Goal: Task Accomplishment & Management: Complete application form

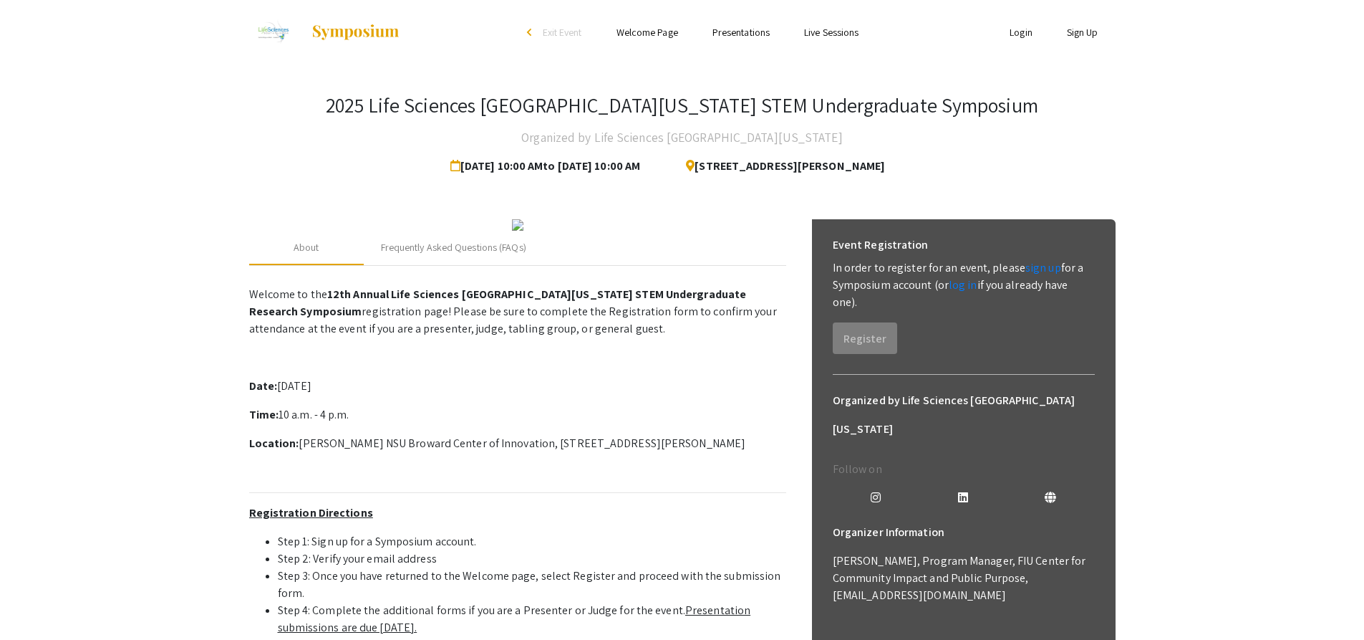
drag, startPoint x: 1048, startPoint y: 32, endPoint x: 1019, endPoint y: 44, distance: 31.8
click at [1050, 32] on li "Sign Up" at bounding box center [1083, 32] width 66 height 17
drag, startPoint x: 1019, startPoint y: 44, endPoint x: 1030, endPoint y: 28, distance: 19.1
click at [1021, 43] on ul "Login Sign Up" at bounding box center [972, 32] width 286 height 64
click at [1030, 21] on ul "Login Sign Up" at bounding box center [972, 32] width 286 height 64
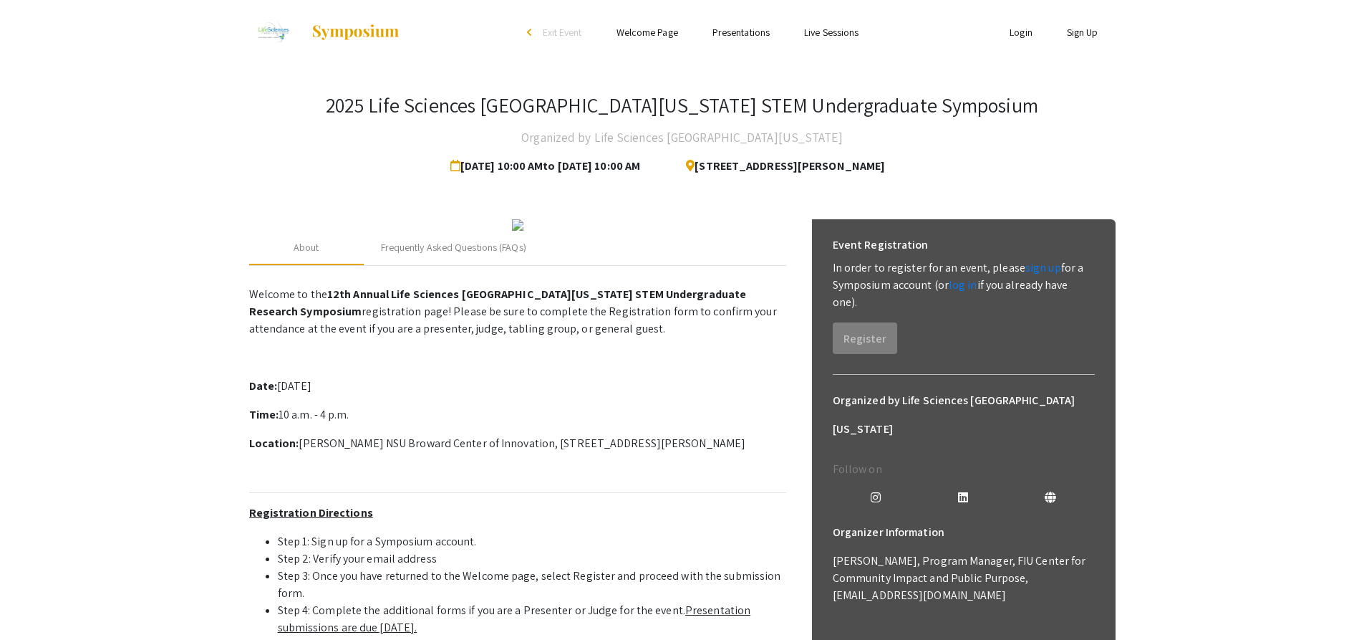
click at [1028, 33] on link "Login" at bounding box center [1021, 32] width 23 height 13
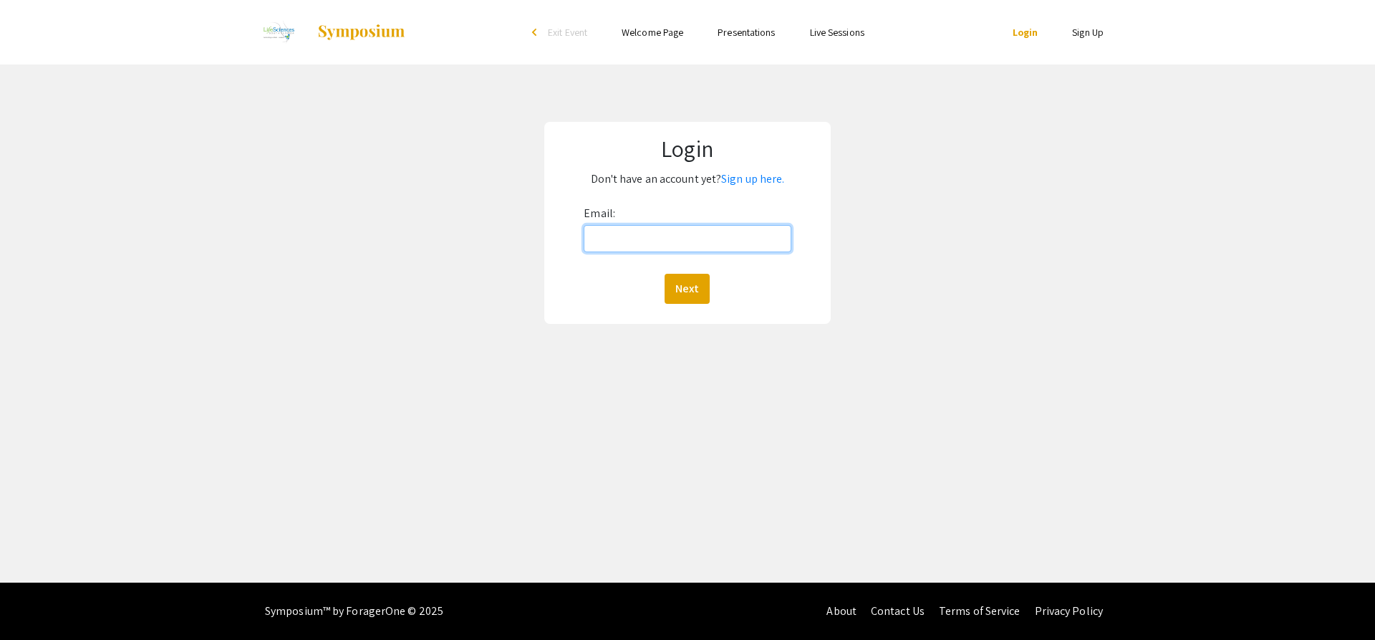
click at [624, 238] on input "Email:" at bounding box center [687, 238] width 207 height 27
type input "[EMAIL_ADDRESS][DOMAIN_NAME]"
click button "Next" at bounding box center [687, 289] width 45 height 30
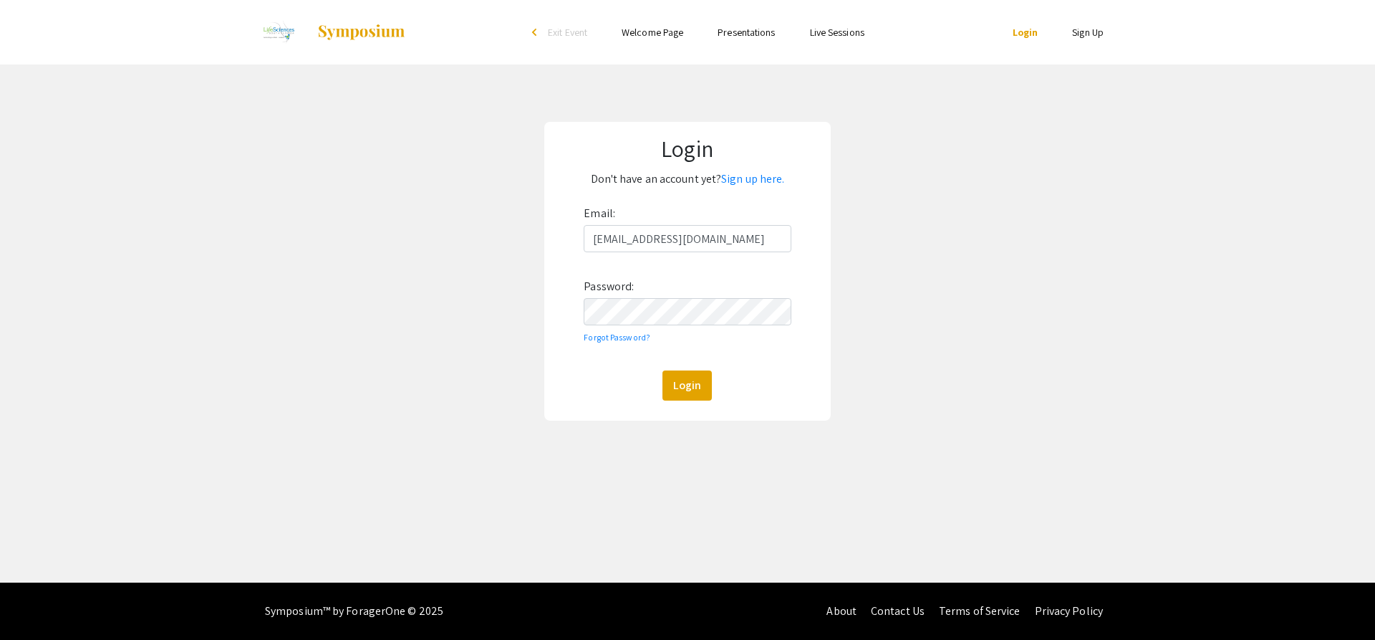
click at [713, 325] on div "Email: [EMAIL_ADDRESS][DOMAIN_NAME] Password: Forgot Password? Login" at bounding box center [687, 301] width 207 height 198
click at [662, 370] on button "Login" at bounding box center [686, 385] width 49 height 30
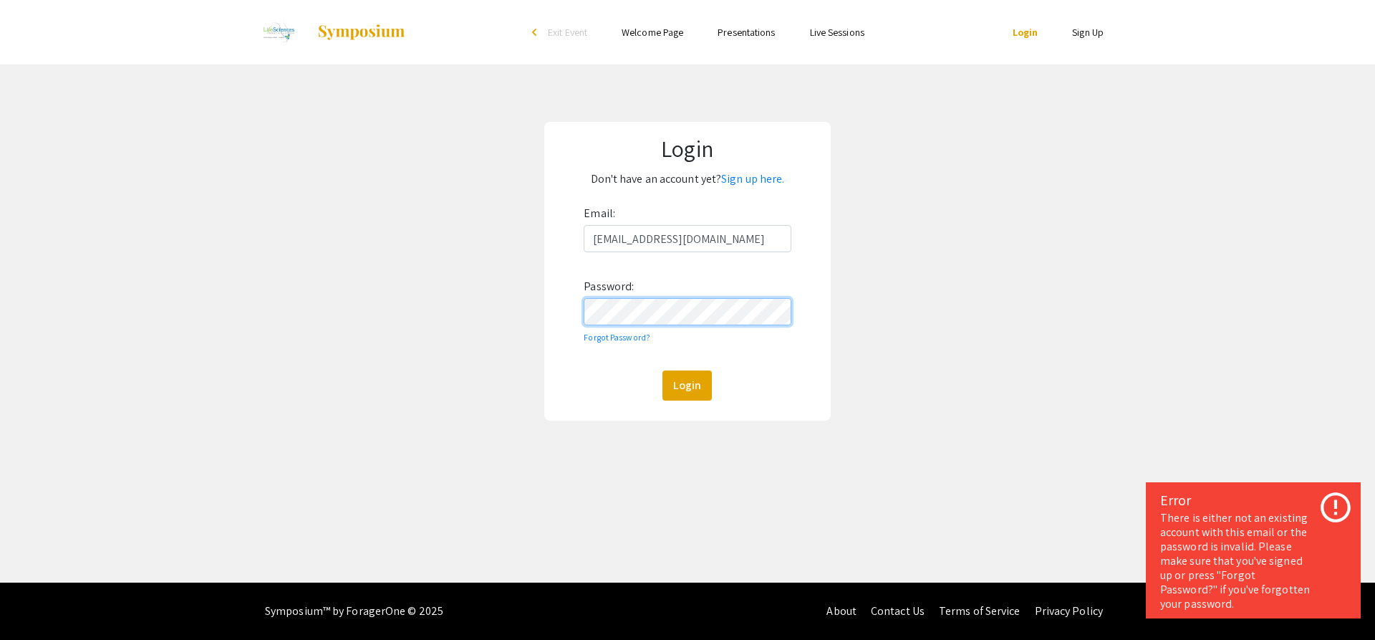
click at [503, 273] on div "Login Don't have an account yet? Sign up here. Email: [EMAIL_ADDRESS][DOMAIN_NA…" at bounding box center [687, 270] width 1397 height 413
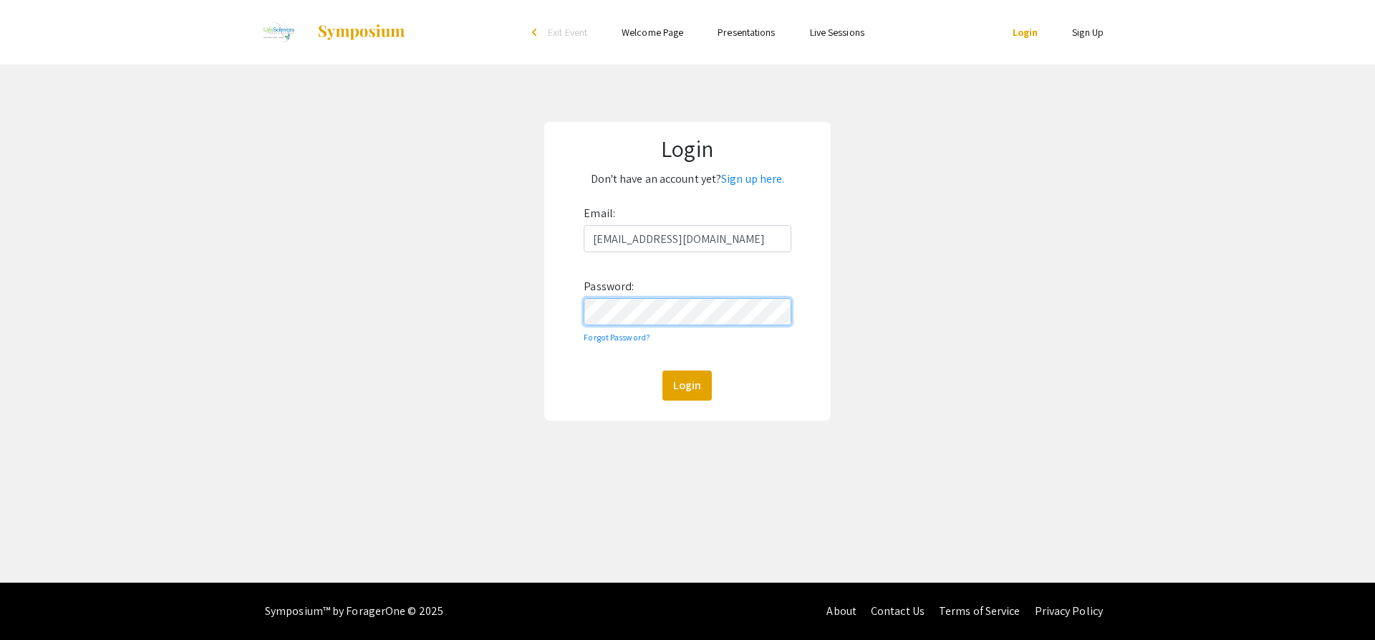
click at [766, 258] on div "Email: [EMAIL_ADDRESS][DOMAIN_NAME] Password: Forgot Password? Login" at bounding box center [687, 301] width 207 height 198
drag, startPoint x: 748, startPoint y: 227, endPoint x: 736, endPoint y: 327, distance: 101.0
click at [435, 233] on div "Login Don't have an account yet? Sign up here. Email: [EMAIL_ADDRESS][DOMAIN_NA…" at bounding box center [687, 270] width 1397 height 413
type input "[EMAIL_ADDRESS][DOMAIN_NAME]"
click at [662, 370] on button "Login" at bounding box center [686, 385] width 49 height 30
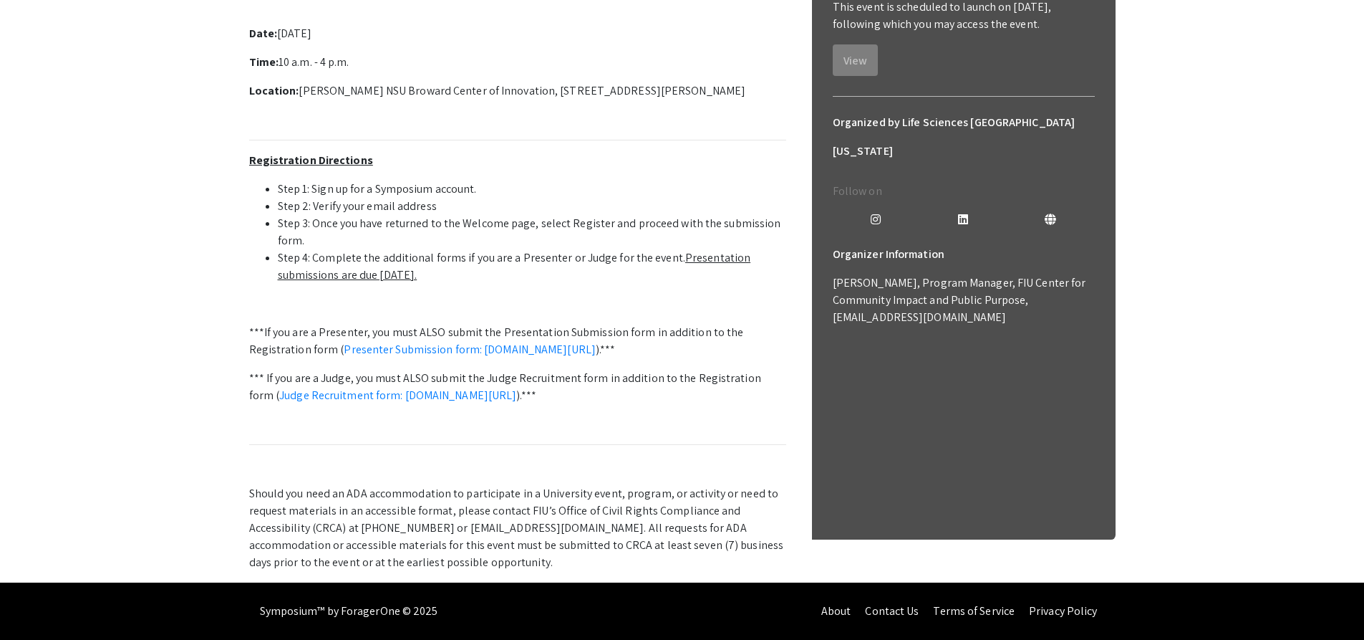
scroll to position [501, 0]
click at [596, 342] on link "Presenter Submission form: [DOMAIN_NAME][URL]" at bounding box center [470, 349] width 252 height 15
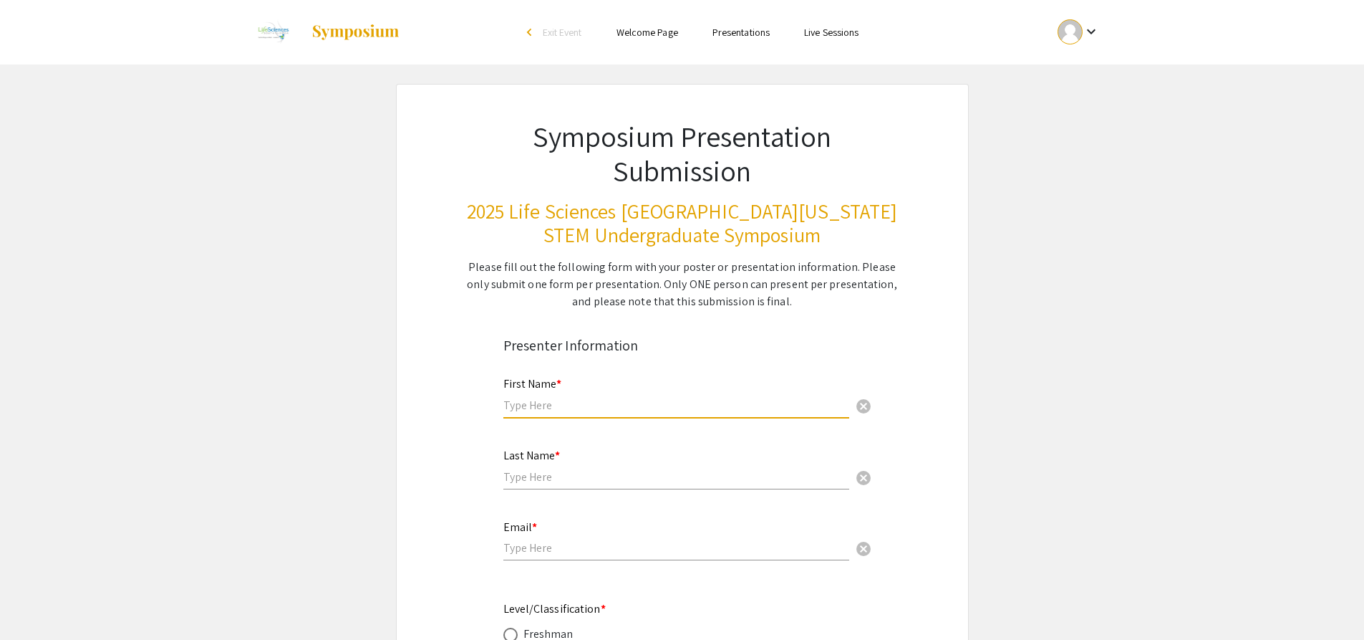
click at [766, 407] on input "text" at bounding box center [676, 404] width 346 height 15
click at [697, 407] on input "text" at bounding box center [676, 404] width 346 height 15
type input "S"
click at [761, 474] on input "text" at bounding box center [676, 476] width 346 height 15
drag, startPoint x: 552, startPoint y: 403, endPoint x: 692, endPoint y: 410, distance: 139.8
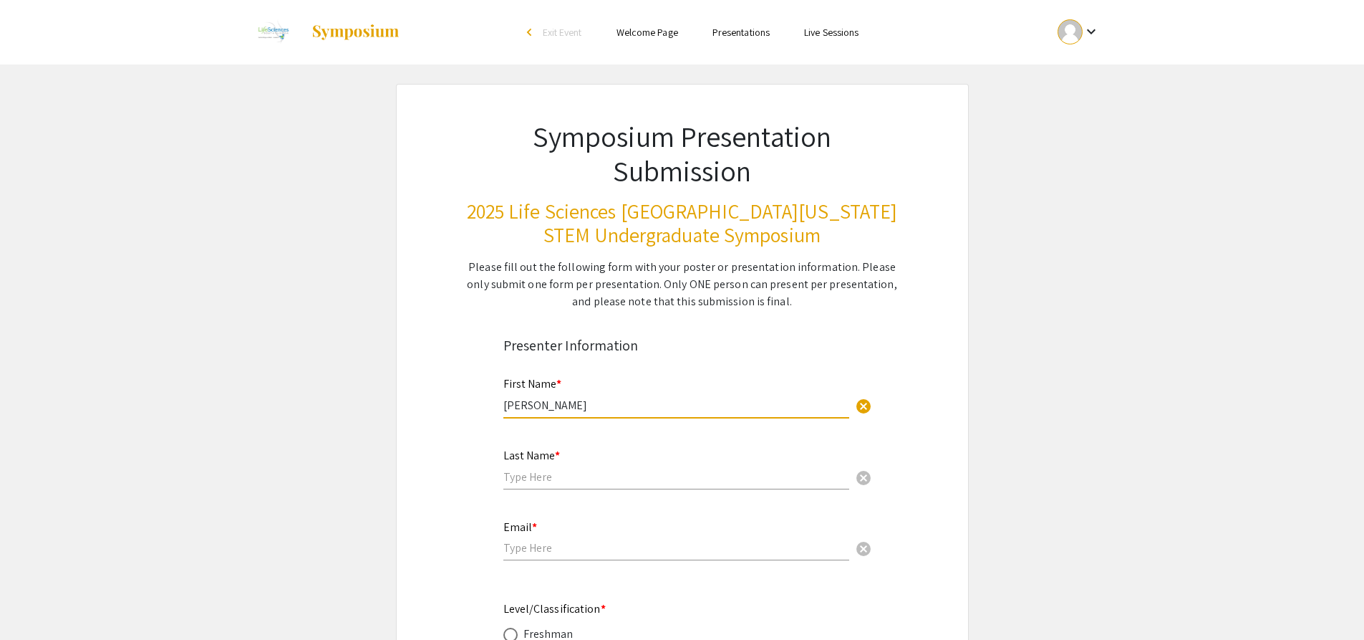
click at [690, 410] on input "Shreya Kempuraj" at bounding box center [676, 404] width 346 height 15
type input "Shreya"
click at [634, 487] on div "Last Name * cancel" at bounding box center [676, 462] width 346 height 54
click at [704, 470] on input "text" at bounding box center [676, 476] width 346 height 15
type input "Kempuraj"
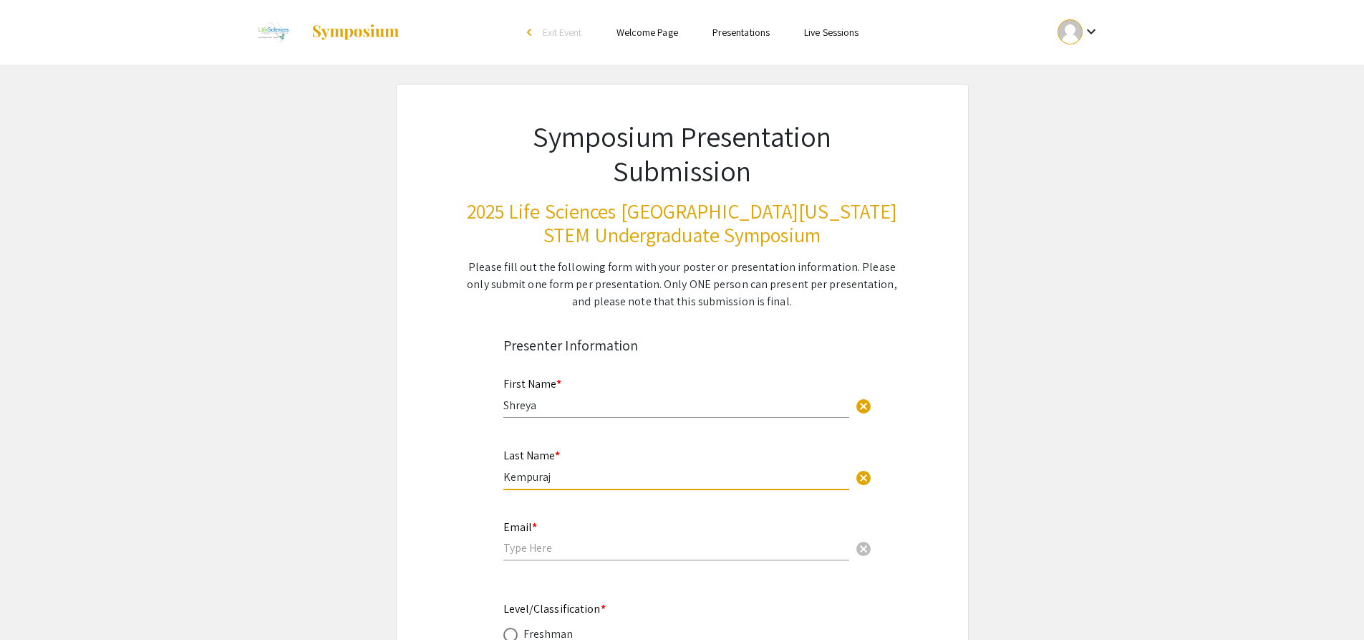
drag, startPoint x: 703, startPoint y: 537, endPoint x: 703, endPoint y: 549, distance: 11.5
click at [703, 538] on div "Email * cancel" at bounding box center [676, 533] width 346 height 54
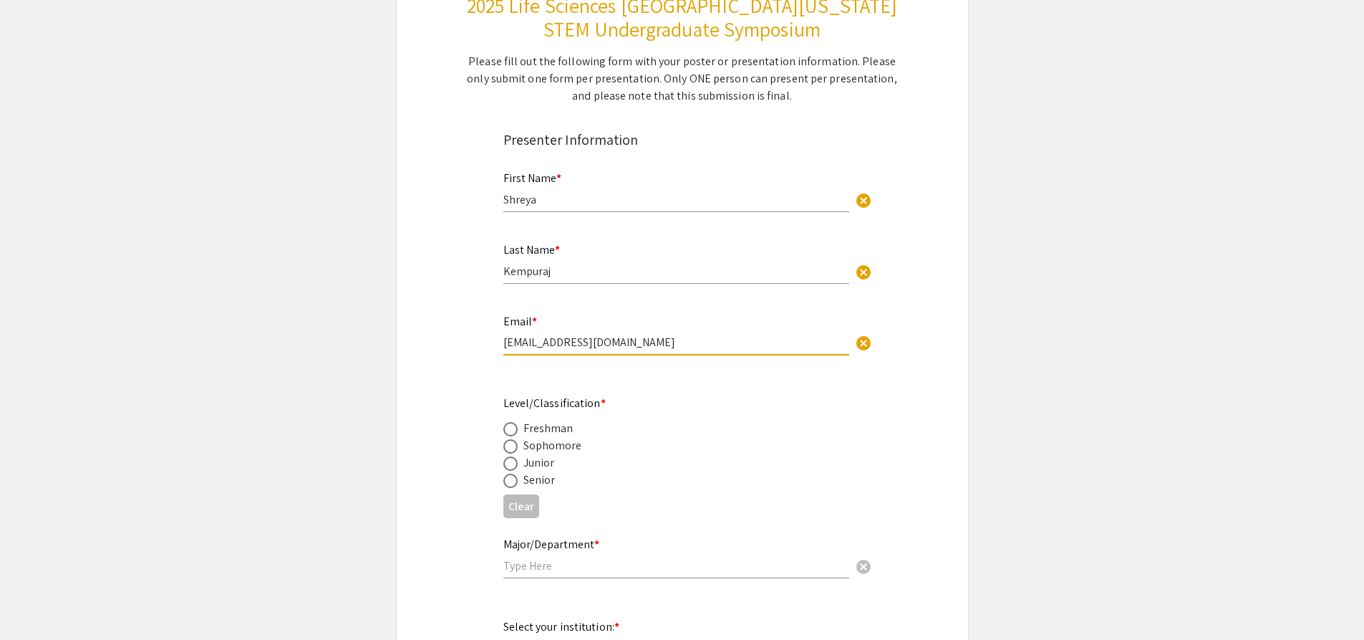
scroll to position [215, 0]
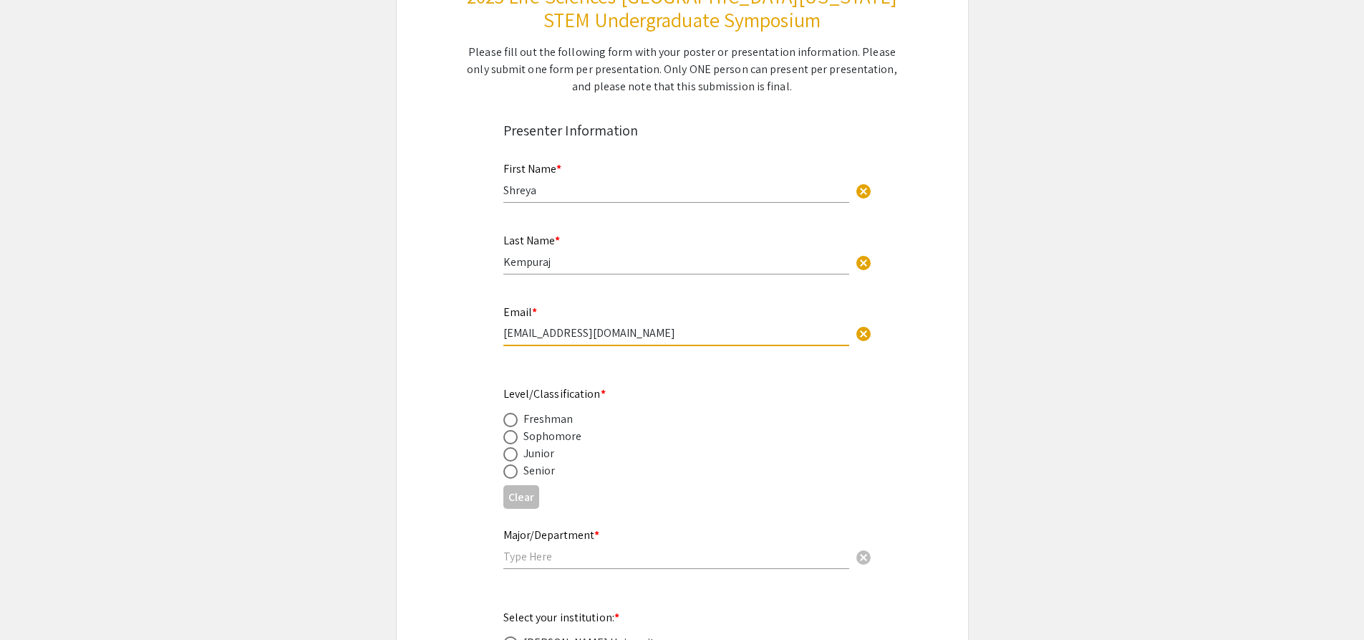
type input "[EMAIL_ADDRESS][DOMAIN_NAME]"
click at [519, 424] on label at bounding box center [513, 420] width 20 height 14
click at [518, 424] on input "radio" at bounding box center [510, 420] width 14 height 14
radio input "true"
click at [605, 566] on div "Major/Department * cancel" at bounding box center [676, 541] width 346 height 54
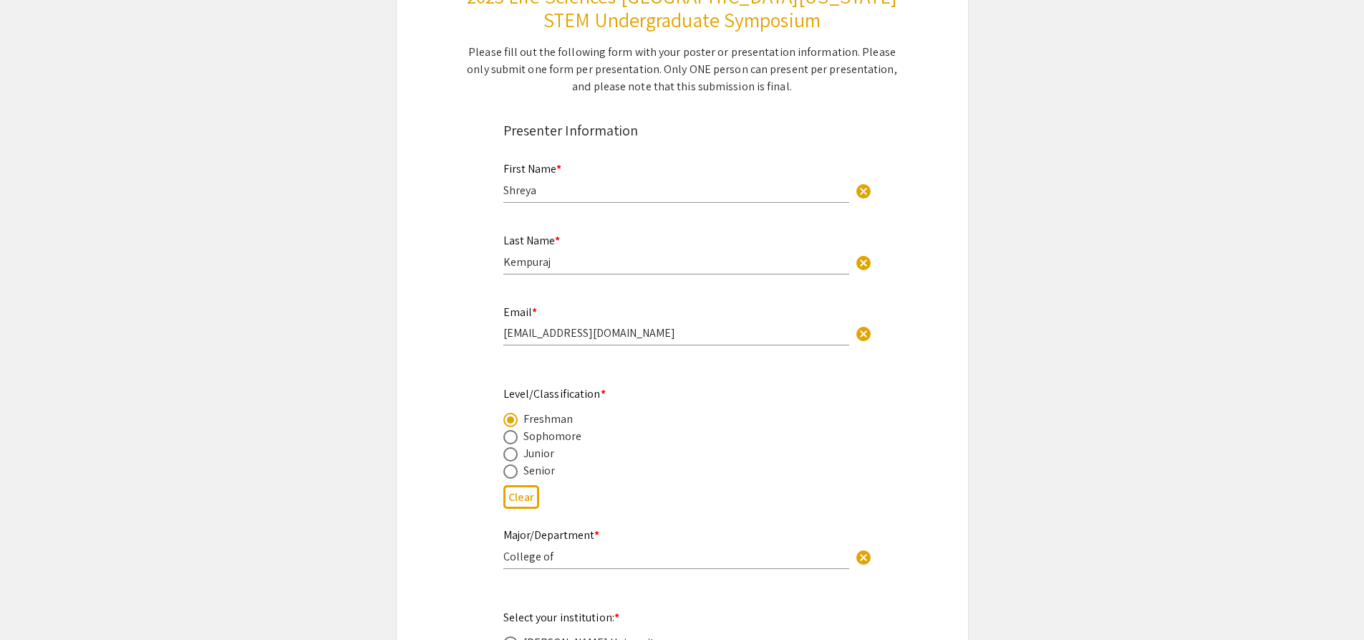
click at [501, 562] on div "Major/Department * College of cancel This field is required." at bounding box center [683, 556] width 380 height 60
click at [504, 552] on input "College of" at bounding box center [676, 556] width 346 height 15
click at [635, 561] on input "Neuroscience, College of" at bounding box center [676, 556] width 346 height 15
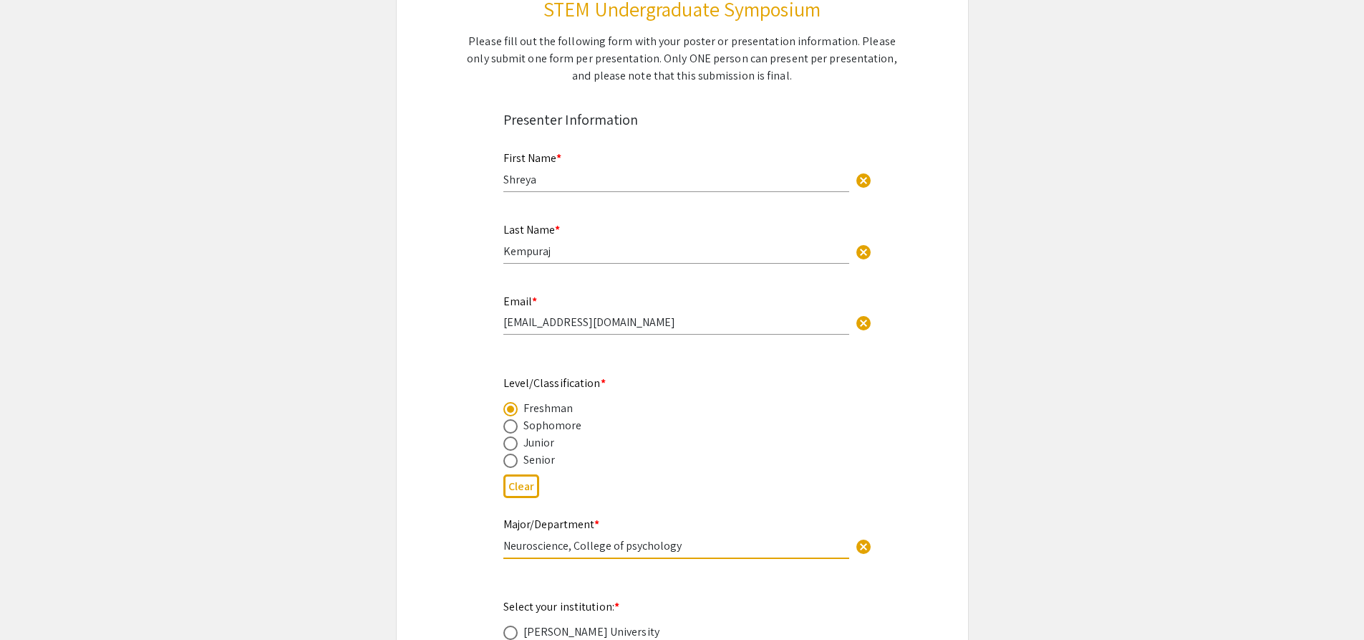
scroll to position [573, 0]
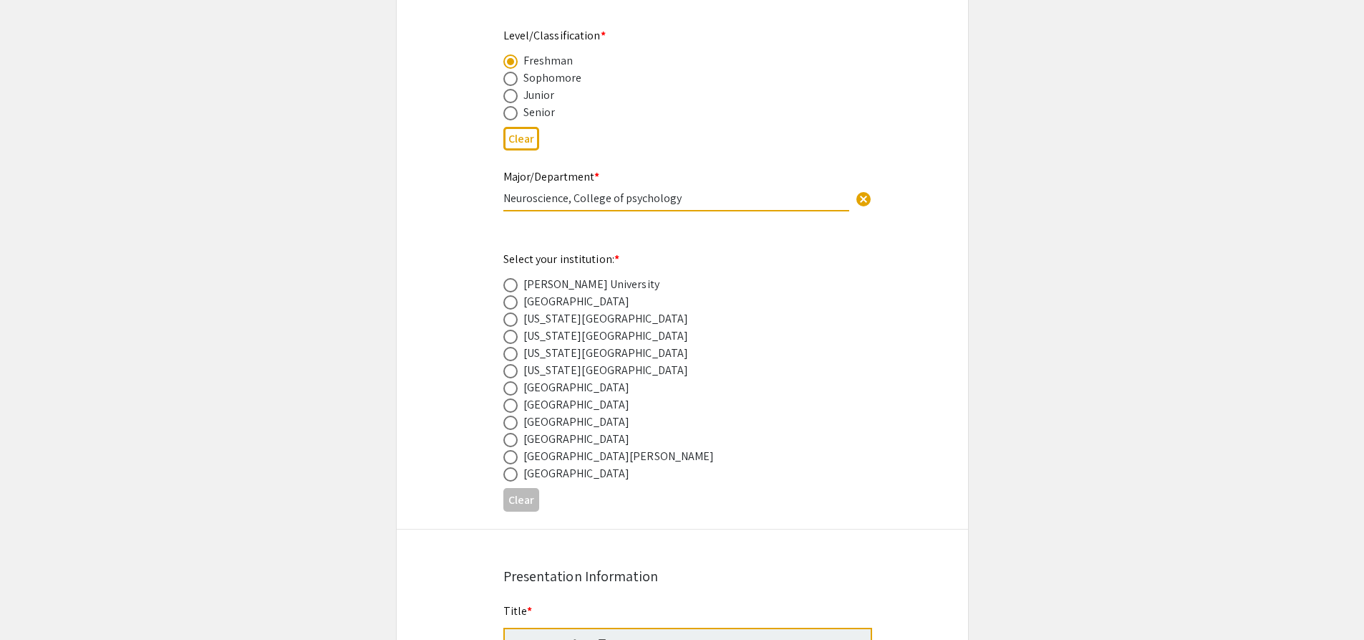
click at [639, 202] on input "Neuroscience, College of psychology" at bounding box center [676, 198] width 346 height 15
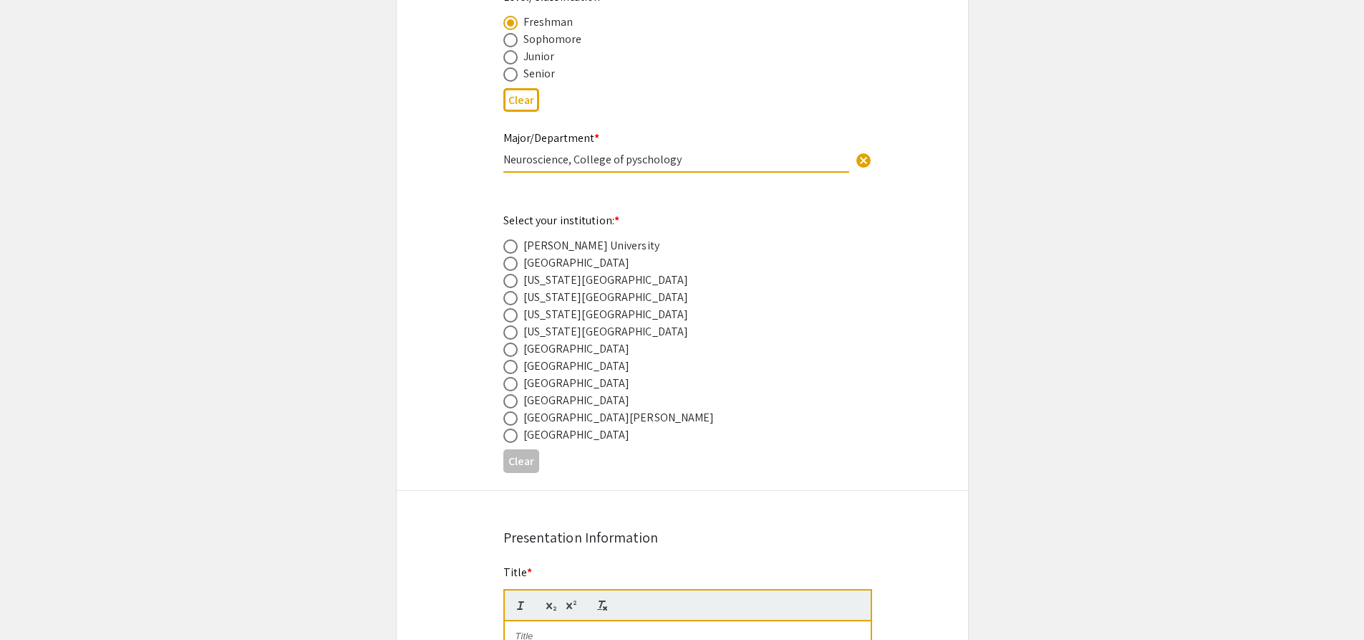
scroll to position [645, 0]
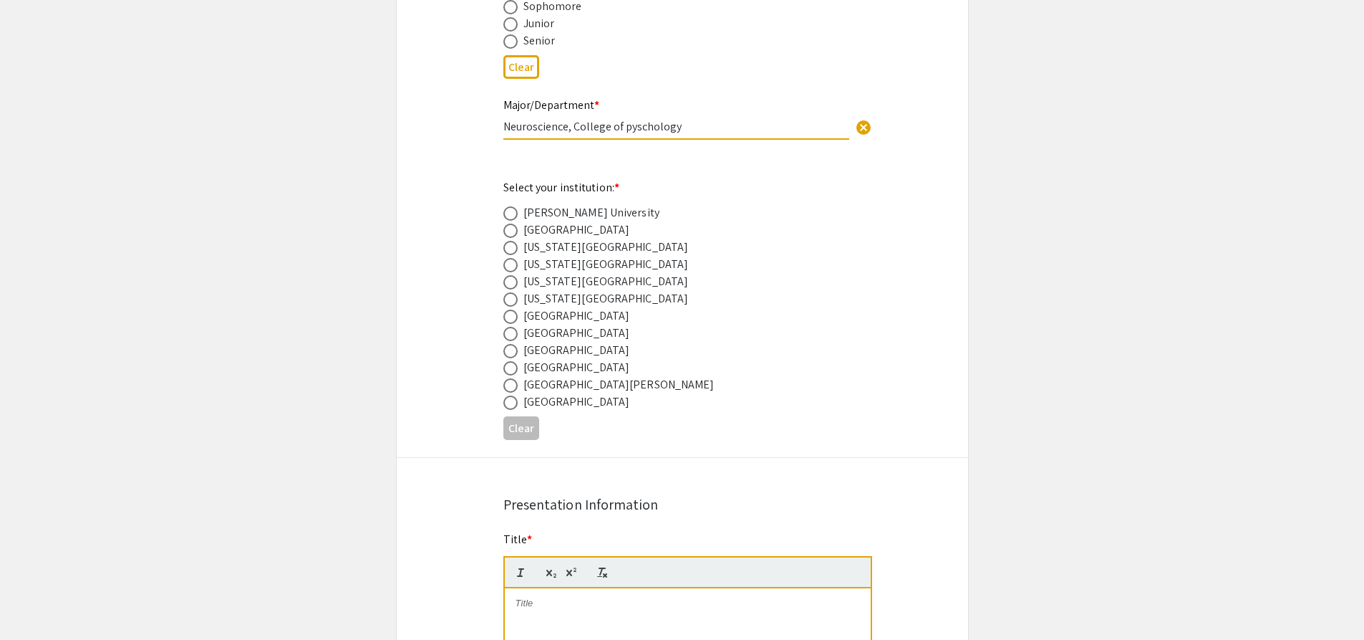
type input "Neuroscience, College of pyschology"
click at [516, 351] on span at bounding box center [510, 351] width 14 height 14
click at [516, 351] on input "radio" at bounding box center [510, 351] width 14 height 14
radio input "true"
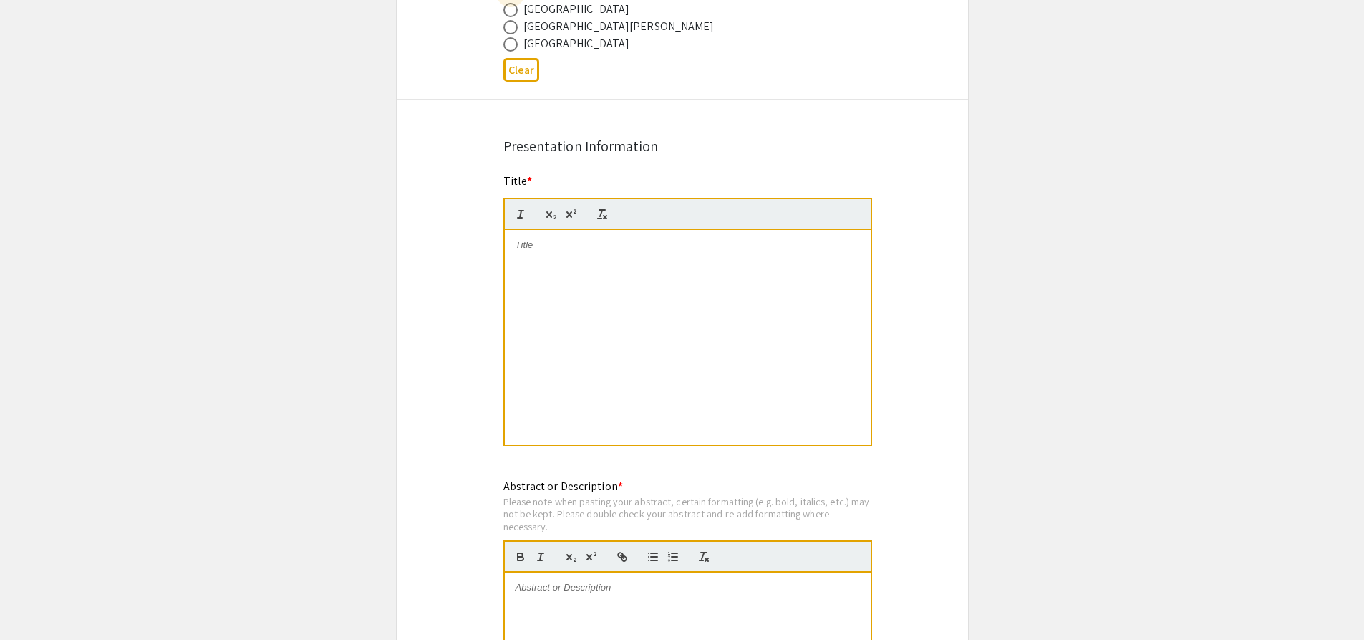
click at [604, 273] on div at bounding box center [688, 337] width 366 height 215
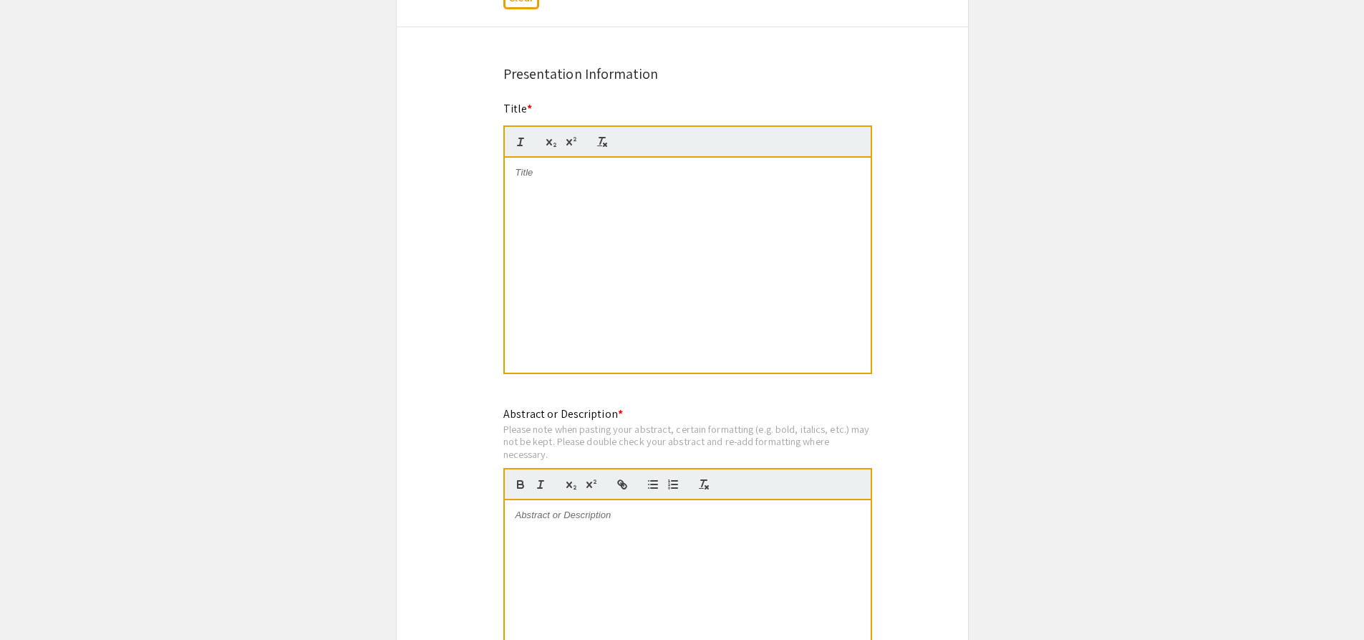
scroll to position [1217, 0]
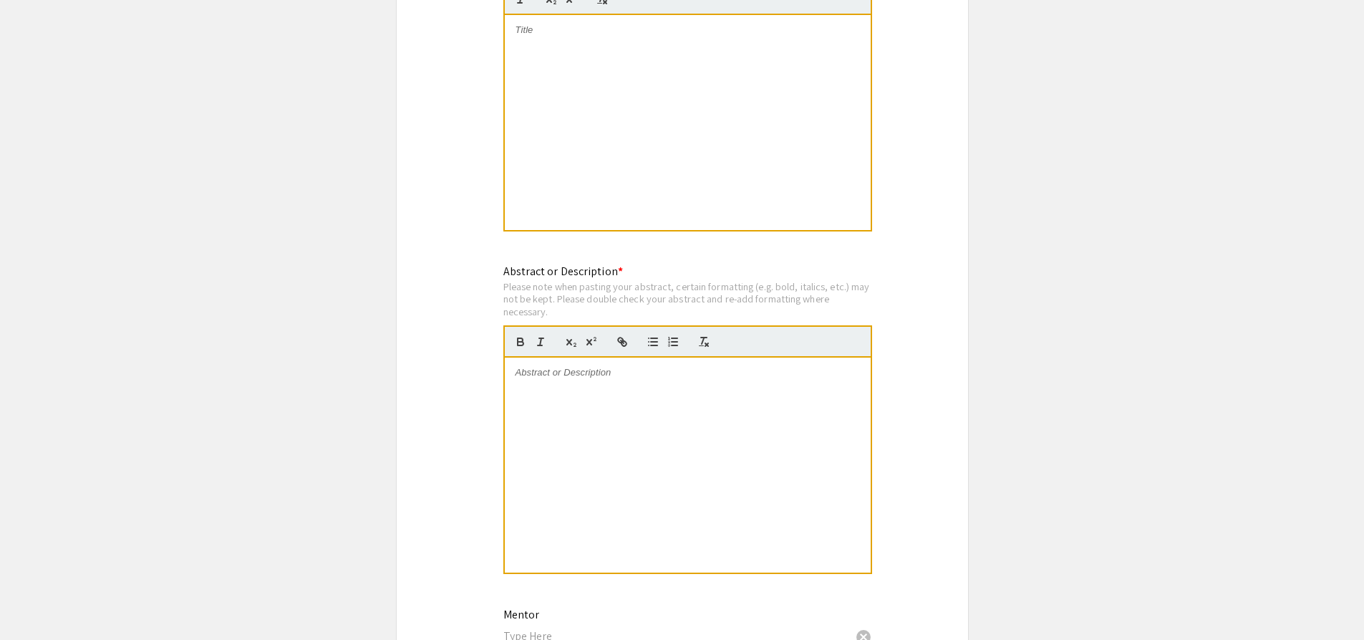
click at [635, 413] on div at bounding box center [688, 464] width 366 height 215
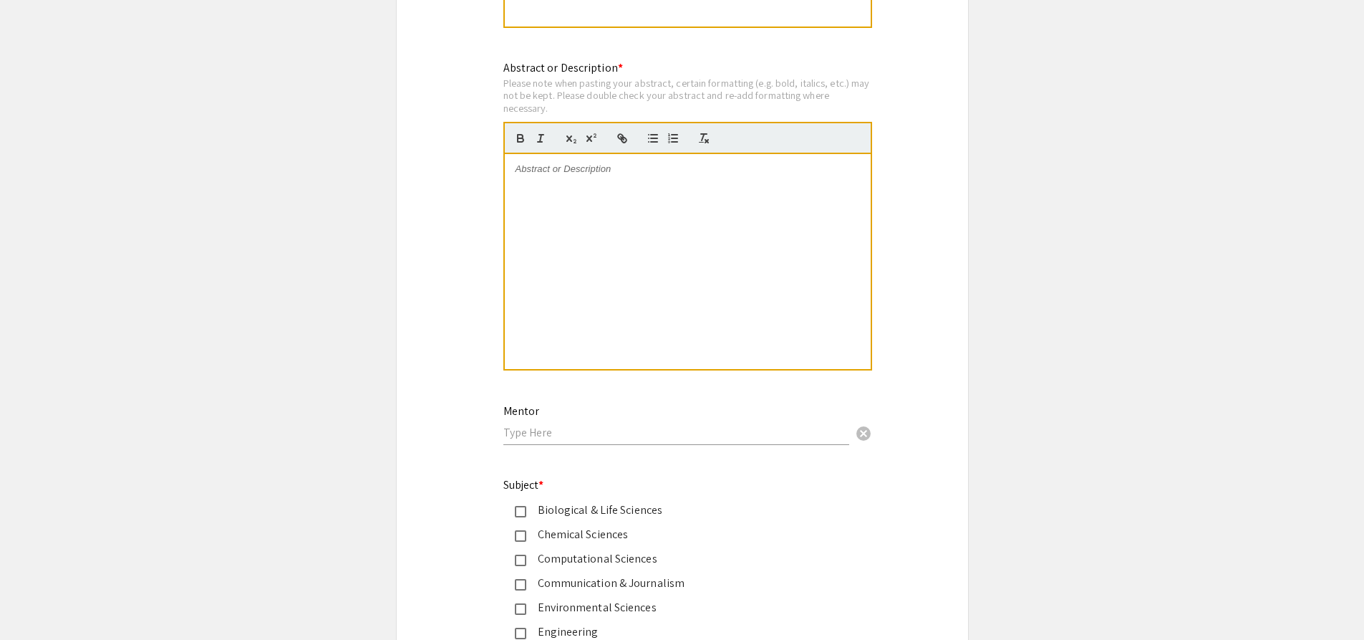
scroll to position [1647, 0]
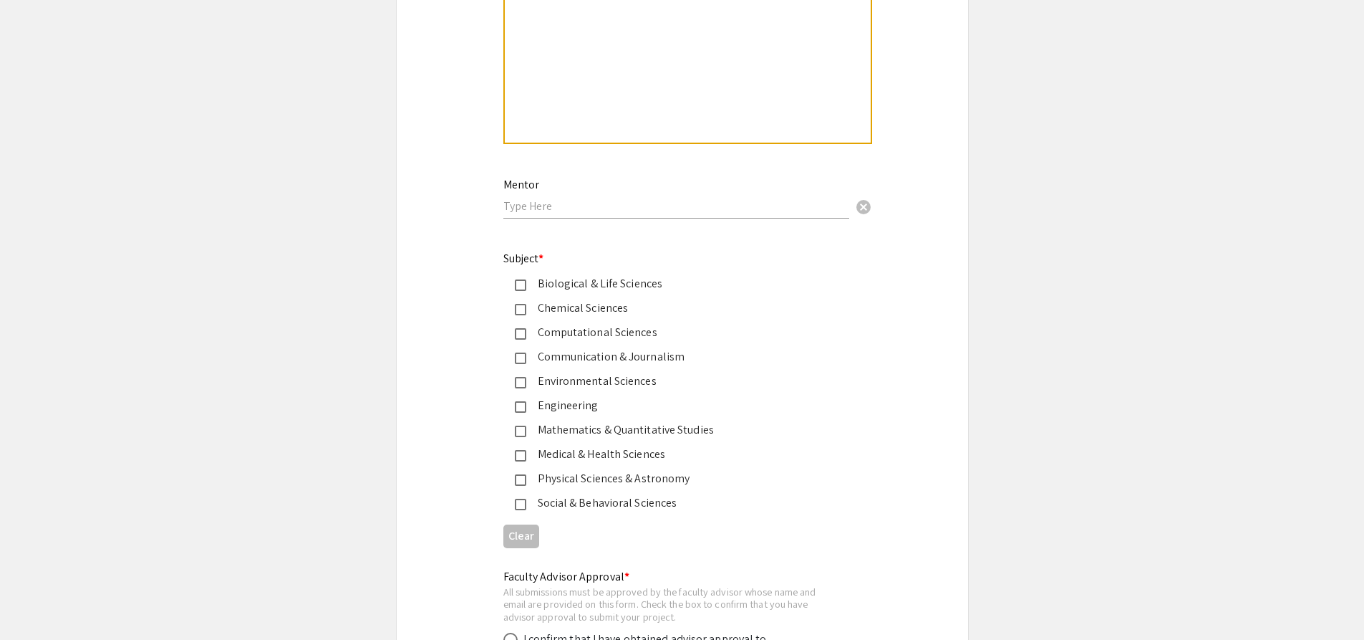
click at [539, 281] on div "Biological & Life Sciences" at bounding box center [676, 283] width 301 height 17
click at [532, 281] on div "Biological & Life Sciences" at bounding box center [676, 283] width 301 height 17
click at [527, 455] on div "Medical & Health Sciences" at bounding box center [676, 453] width 301 height 17
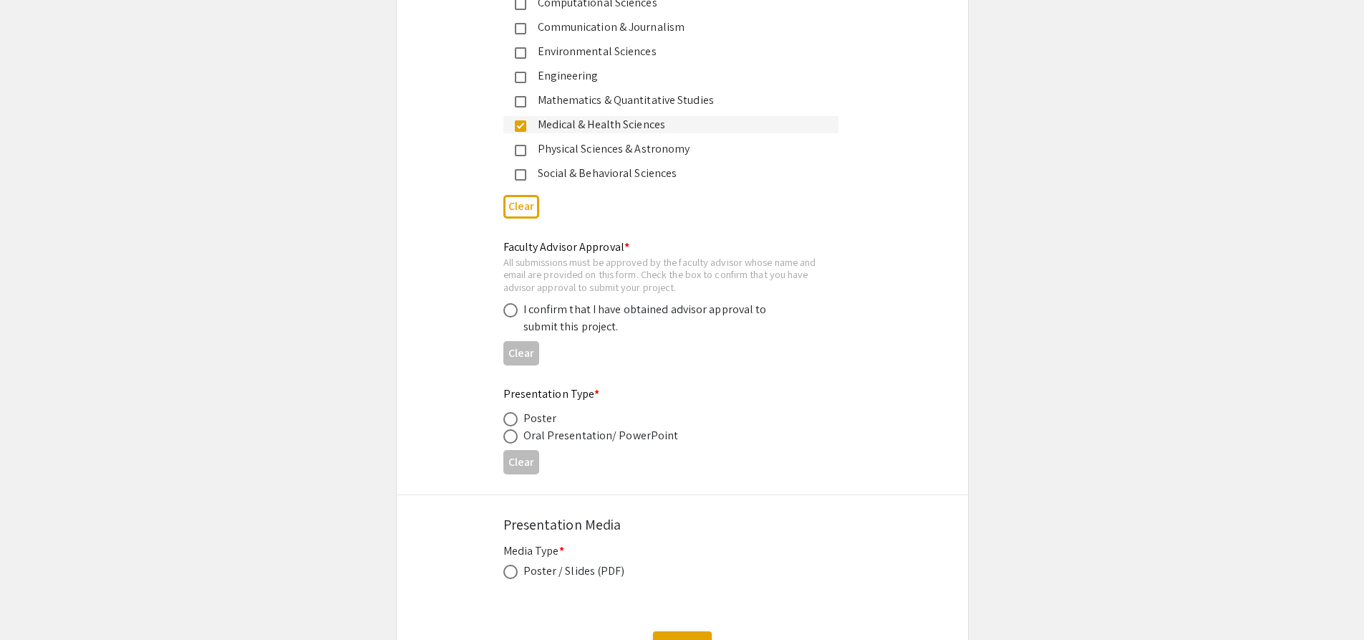
scroll to position [2005, 0]
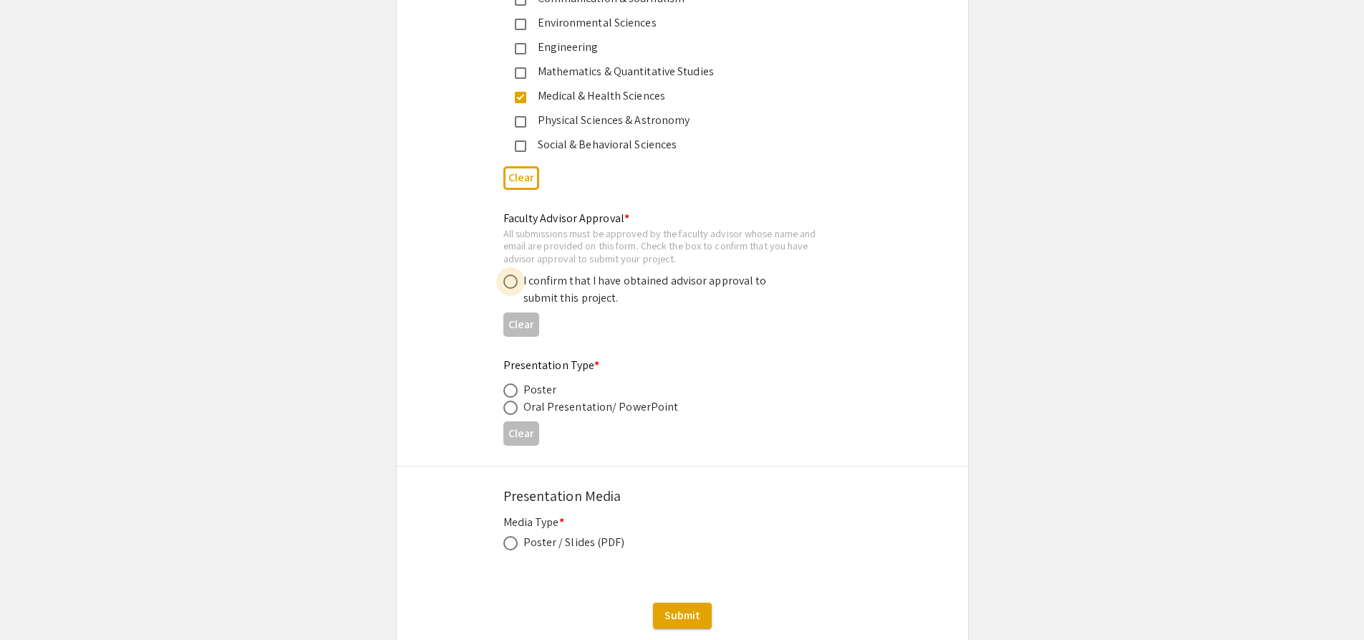
click at [512, 277] on span at bounding box center [510, 281] width 14 height 14
click at [512, 277] on input "radio" at bounding box center [510, 281] width 14 height 14
radio input "true"
click at [531, 393] on div "Poster" at bounding box center [541, 389] width 34 height 17
click at [501, 387] on div "Presentation Type * Poster Oral Presentation/ PowerPoint Clear" at bounding box center [683, 404] width 572 height 95
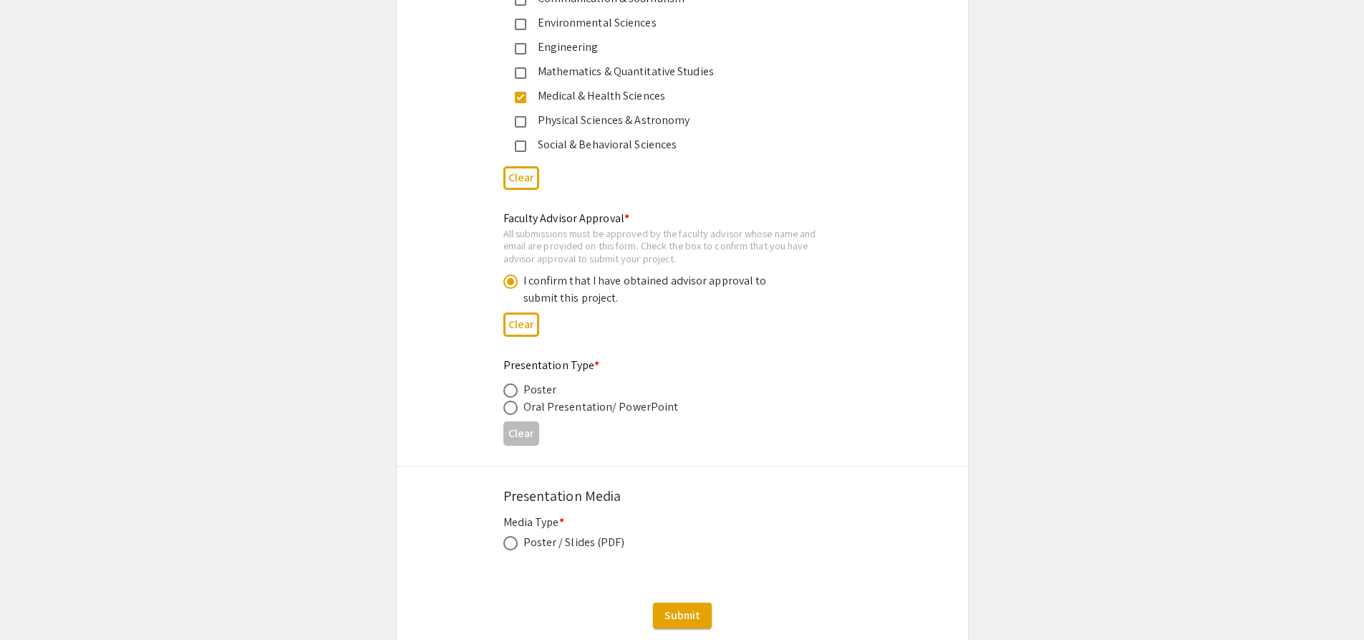
click at [506, 392] on span at bounding box center [510, 390] width 14 height 14
click at [506, 392] on input "radio" at bounding box center [510, 390] width 14 height 14
radio input "true"
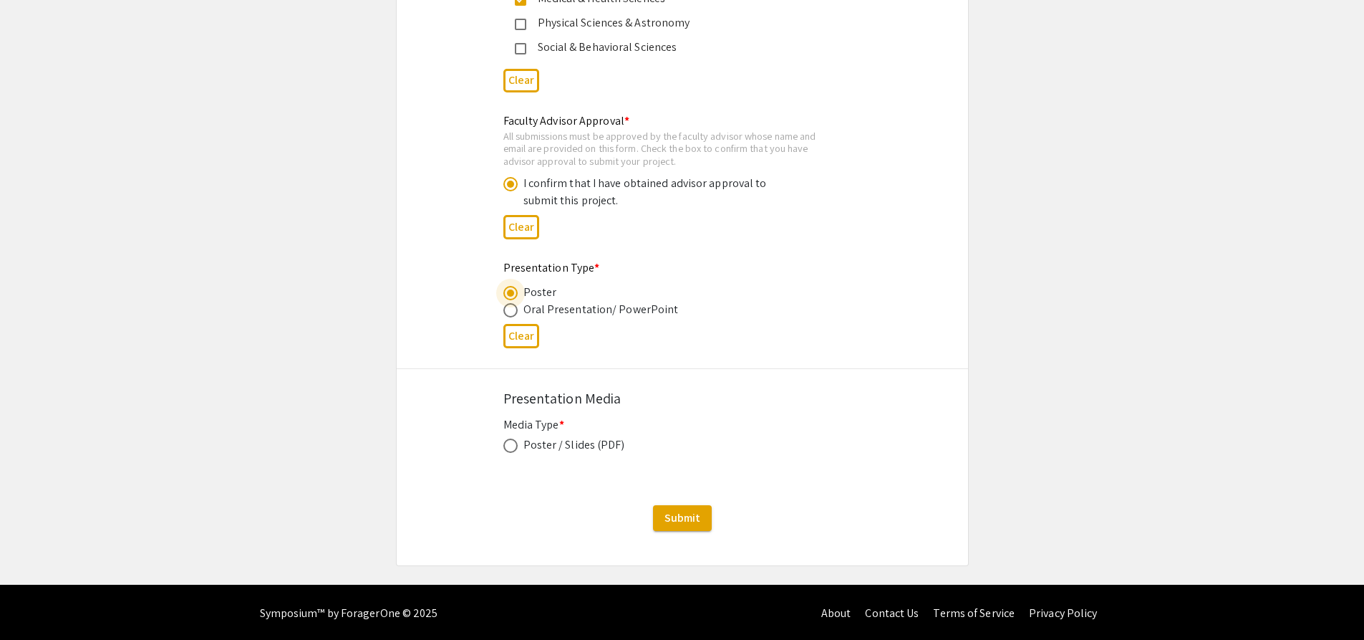
scroll to position [2106, 0]
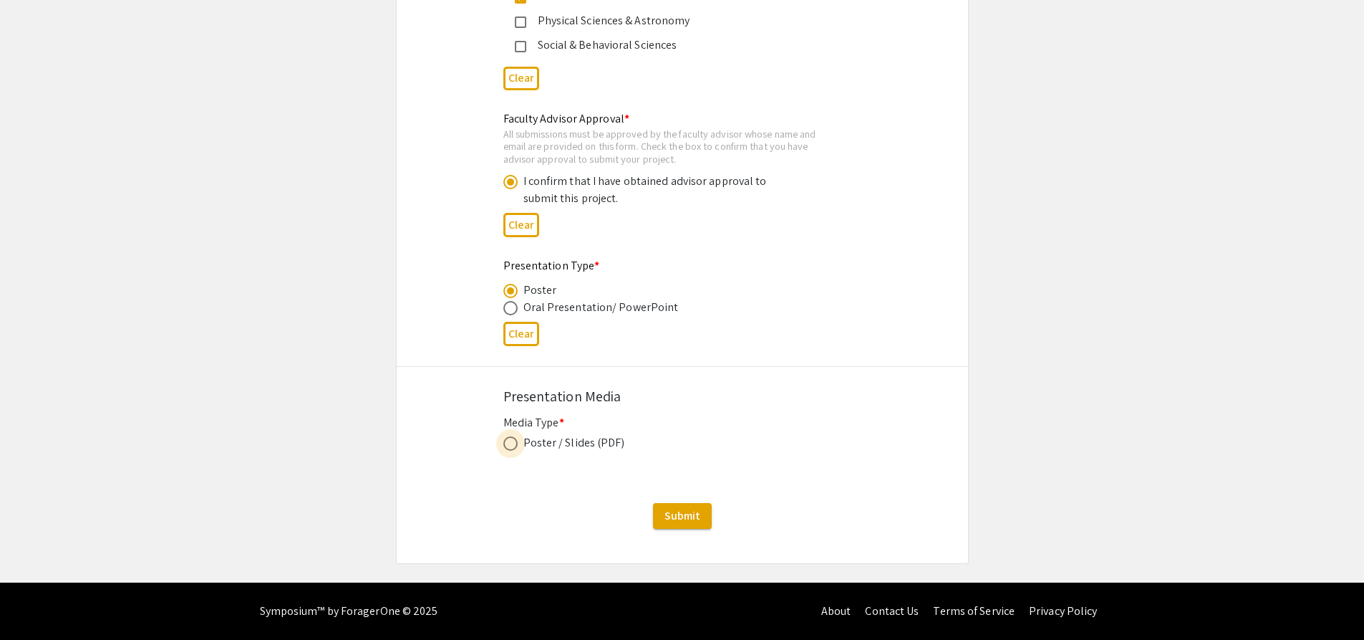
click at [513, 440] on span at bounding box center [510, 443] width 14 height 14
click at [513, 440] on input "radio" at bounding box center [510, 443] width 14 height 14
radio input "true"
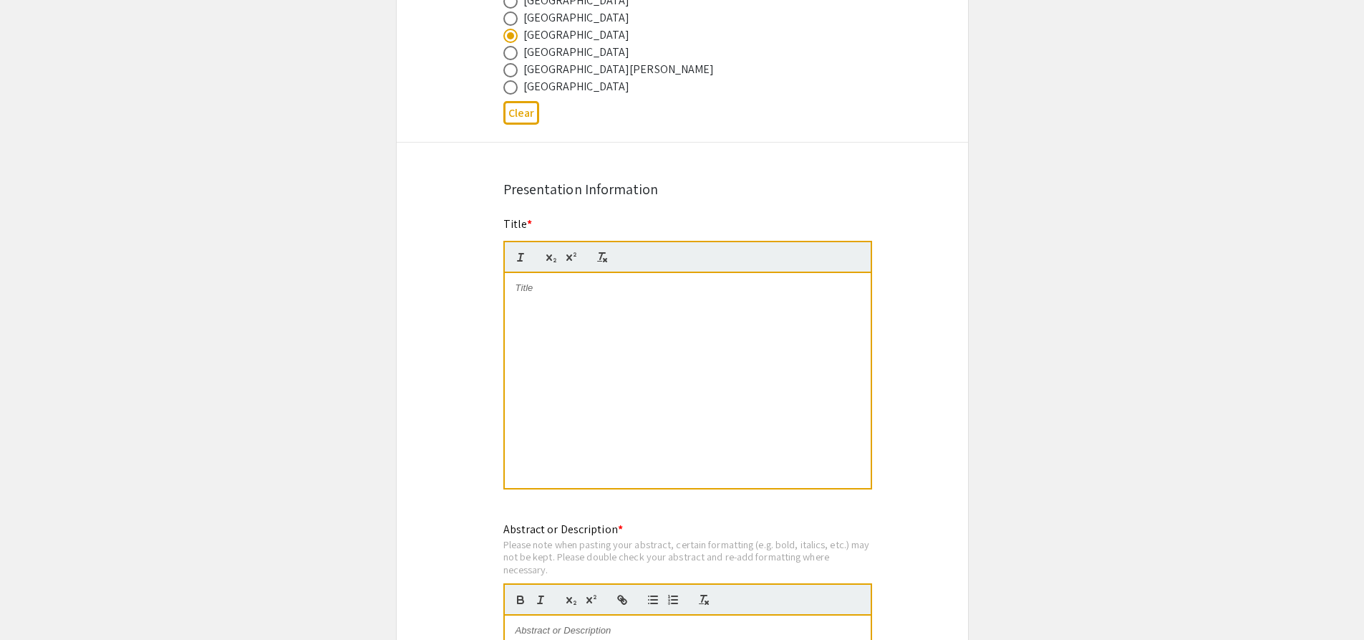
scroll to position [1318, 0]
